Goal: Task Accomplishment & Management: Manage account settings

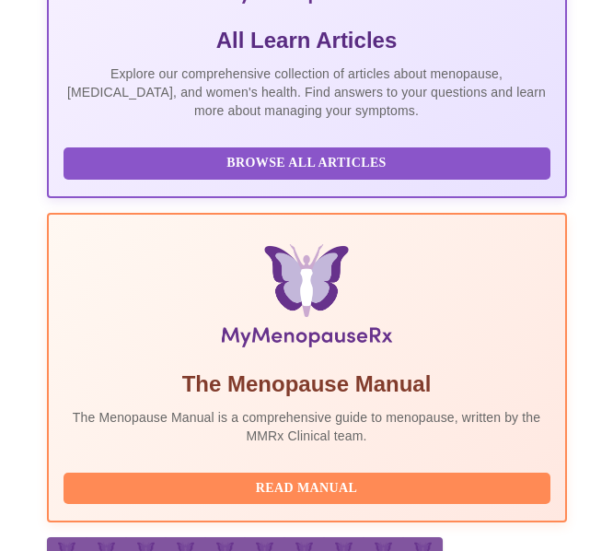
scroll to position [765, 0]
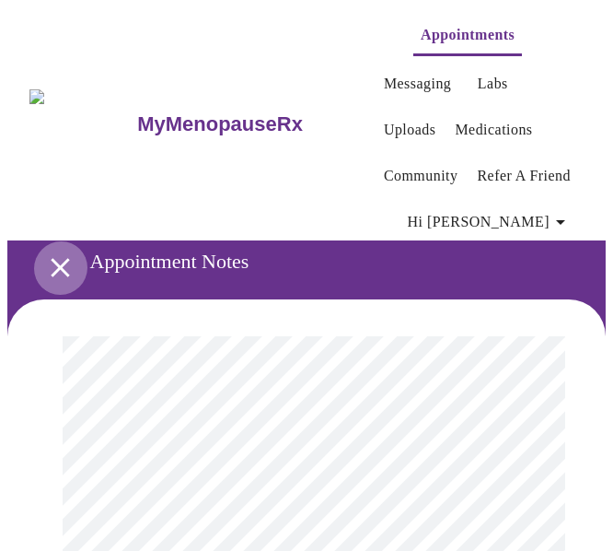
click at [44, 251] on icon "open drawer" at bounding box center [60, 267] width 32 height 32
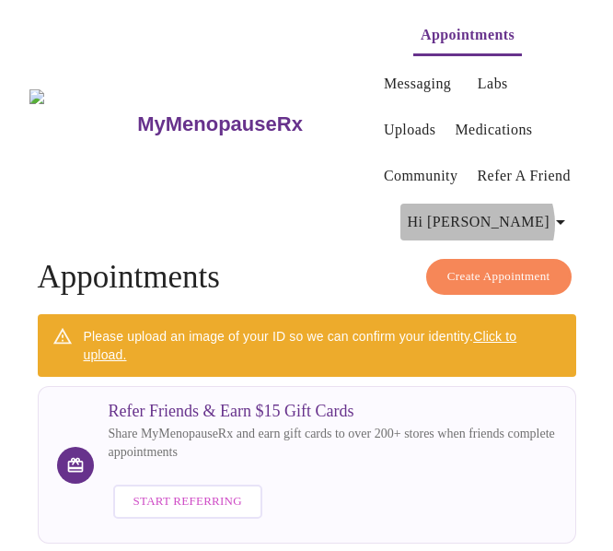
click at [554, 209] on span "Hi [PERSON_NAME]" at bounding box center [490, 222] width 164 height 26
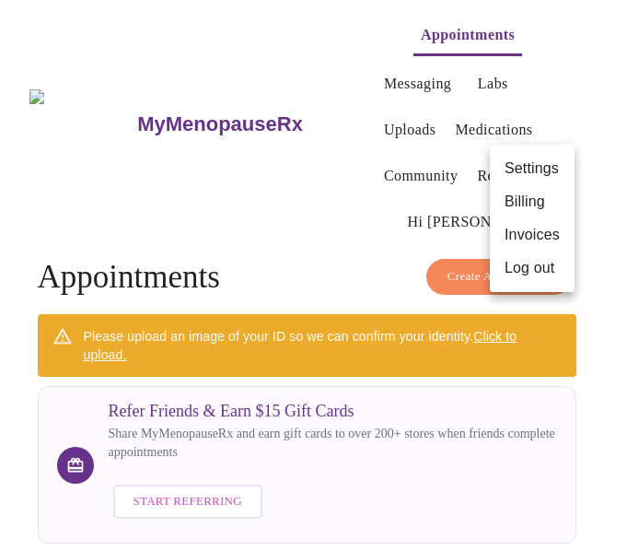
click at [536, 277] on li "Log out" at bounding box center [532, 267] width 85 height 33
